Goal: Information Seeking & Learning: Learn about a topic

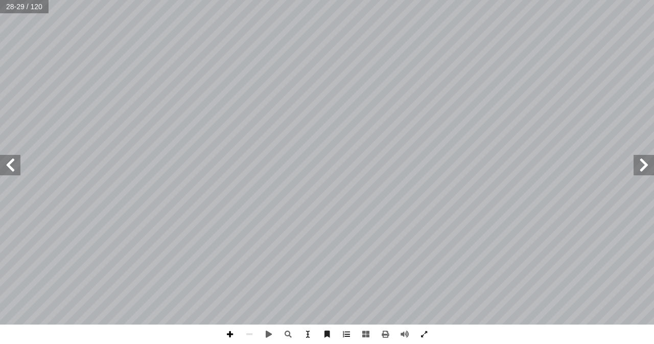
click at [227, 333] on span at bounding box center [229, 333] width 19 height 19
click at [231, 332] on span at bounding box center [229, 333] width 19 height 19
